Goal: Task Accomplishment & Management: Contribute content

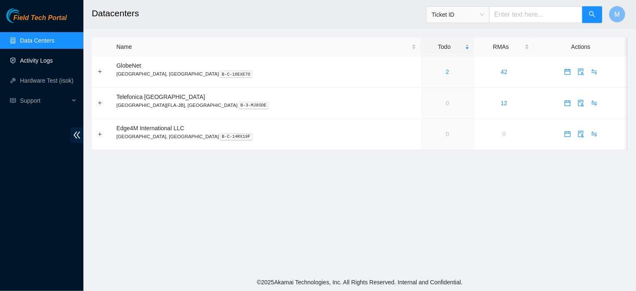
click at [45, 58] on link "Activity Logs" at bounding box center [36, 60] width 33 height 7
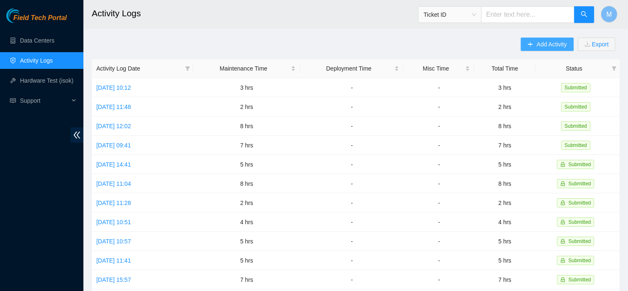
click at [532, 48] on button "Add Activity" at bounding box center [547, 44] width 53 height 13
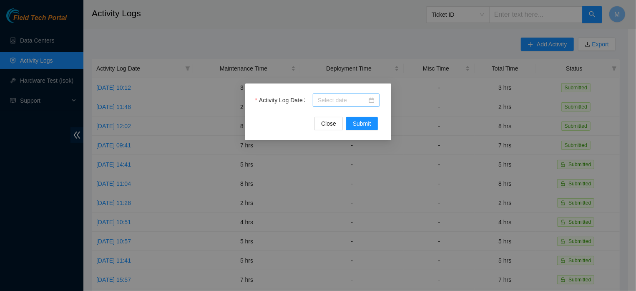
click at [346, 99] on input "Activity Log Date" at bounding box center [342, 99] width 49 height 9
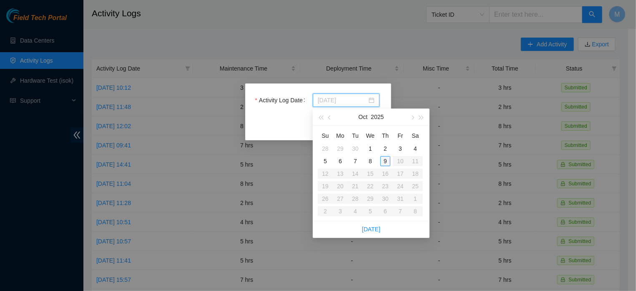
type input "[DATE]"
click at [382, 159] on div "9" at bounding box center [385, 161] width 10 height 10
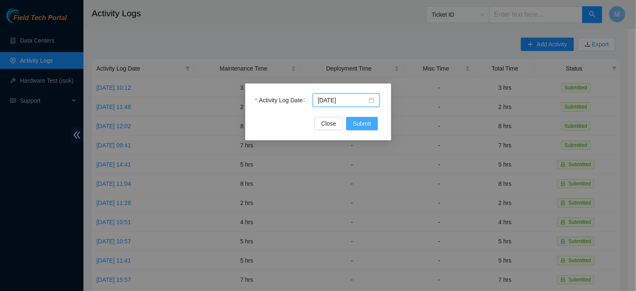
click at [368, 123] on span "Submit" at bounding box center [362, 123] width 18 height 9
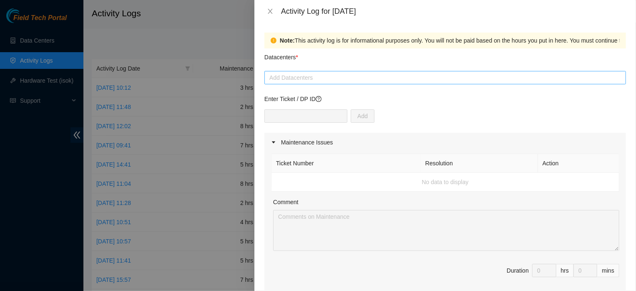
click at [348, 77] on div at bounding box center [444, 78] width 357 height 10
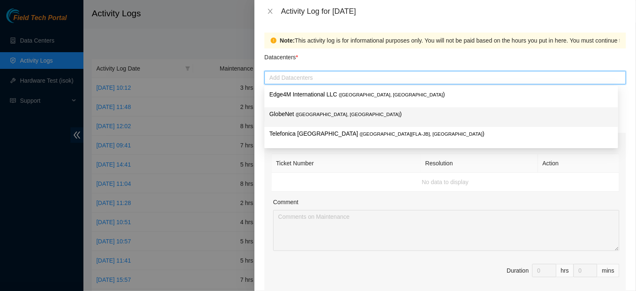
click at [324, 110] on p "GlobeNet ( [GEOGRAPHIC_DATA], [GEOGRAPHIC_DATA] )" at bounding box center [441, 114] width 344 height 10
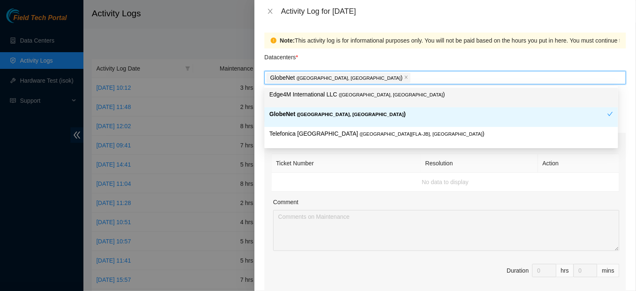
click at [384, 76] on div "GlobeNet ( [GEOGRAPHIC_DATA], [GEOGRAPHIC_DATA] )" at bounding box center [444, 78] width 357 height 12
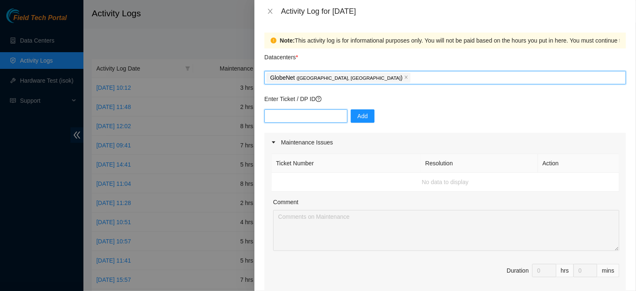
click at [304, 120] on input "text" at bounding box center [305, 115] width 83 height 13
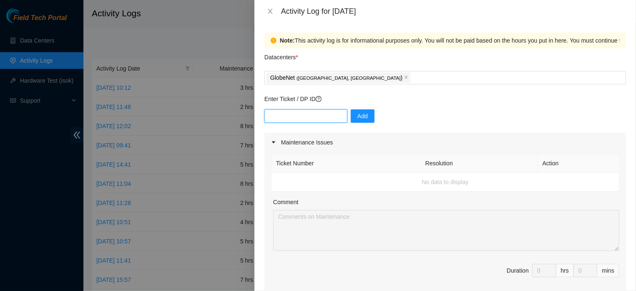
paste input "DP84647"
type input "DP84647"
click at [351, 116] on button "Add" at bounding box center [363, 115] width 24 height 13
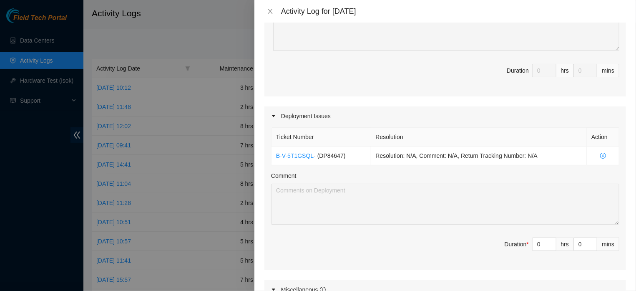
scroll to position [227, 0]
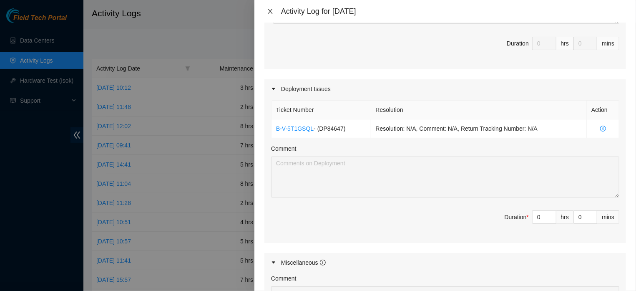
click at [272, 13] on icon "close" at bounding box center [270, 11] width 7 height 7
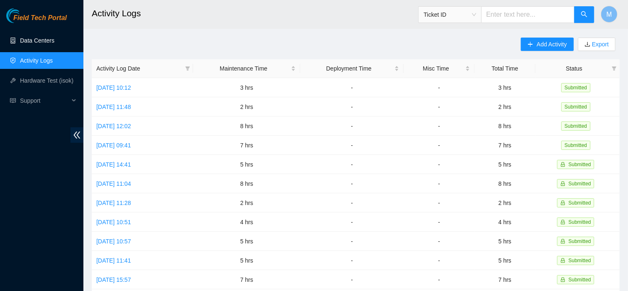
click at [49, 39] on link "Data Centers" at bounding box center [37, 40] width 34 height 7
